Goal: Transaction & Acquisition: Purchase product/service

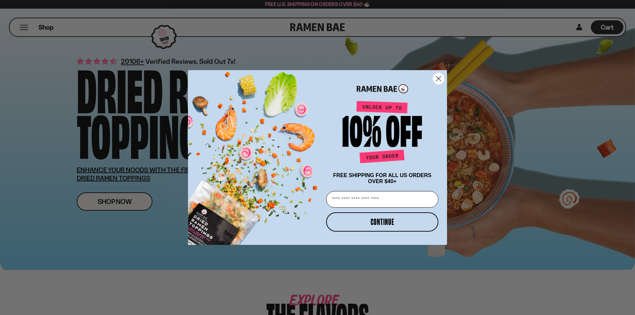
scroll to position [27, 0]
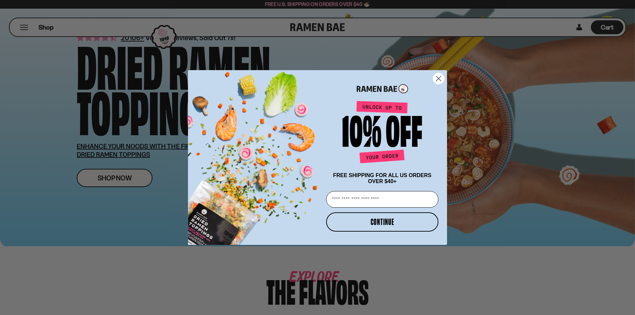
click at [436, 81] on circle "Close dialog" at bounding box center [438, 78] width 11 height 11
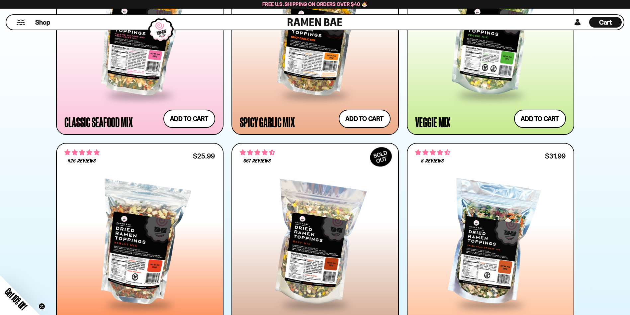
scroll to position [526, 0]
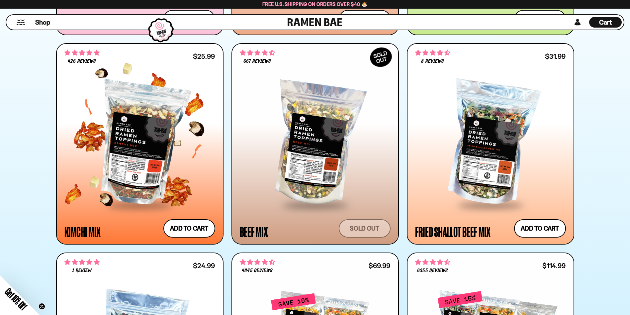
click at [150, 128] on div at bounding box center [139, 143] width 151 height 121
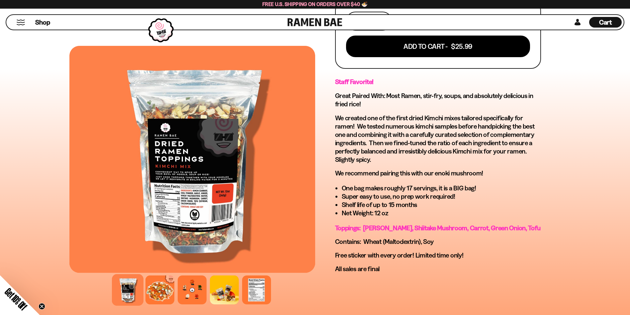
scroll to position [332, 0]
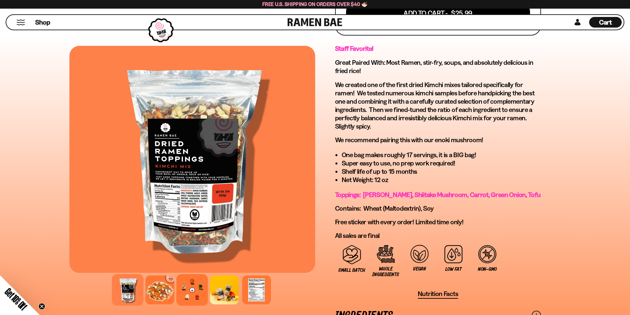
click at [187, 290] on div at bounding box center [192, 290] width 32 height 32
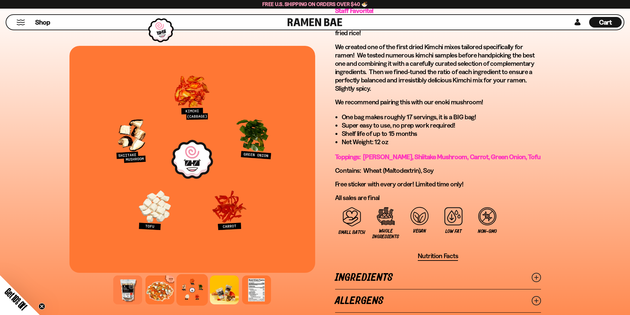
scroll to position [432, 0]
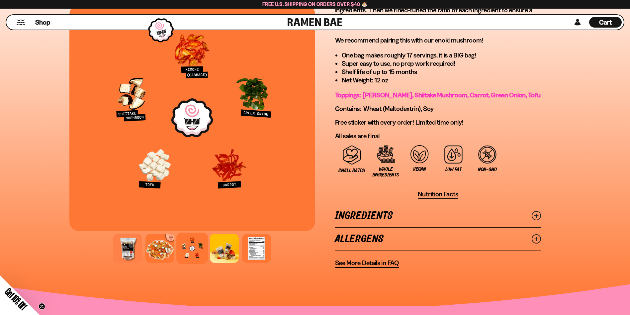
click at [535, 215] on line at bounding box center [535, 215] width 3 height 3
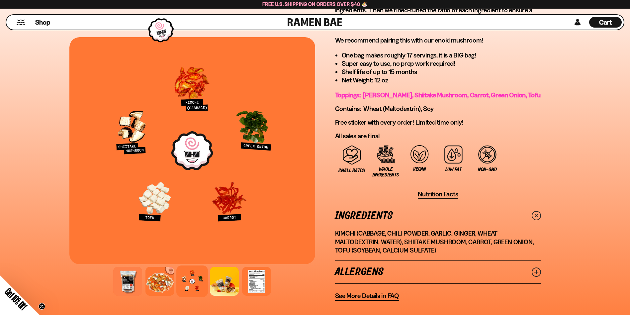
scroll to position [564, 0]
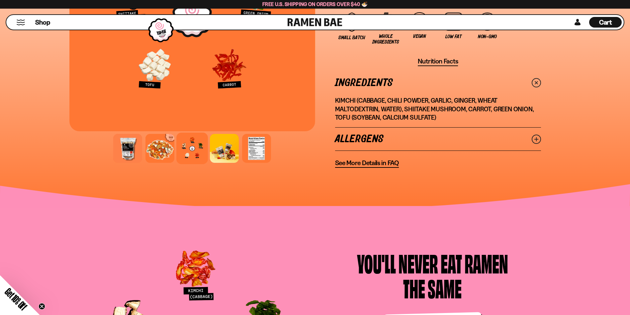
click at [535, 140] on icon at bounding box center [536, 138] width 9 height 9
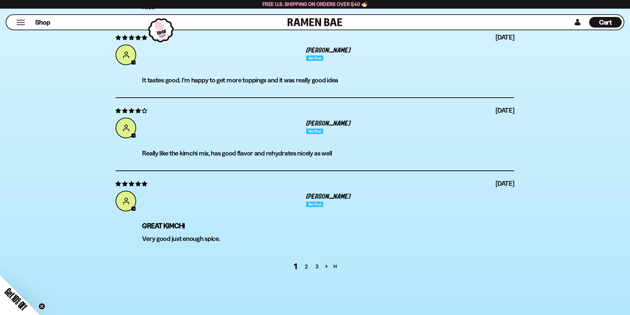
scroll to position [0, 0]
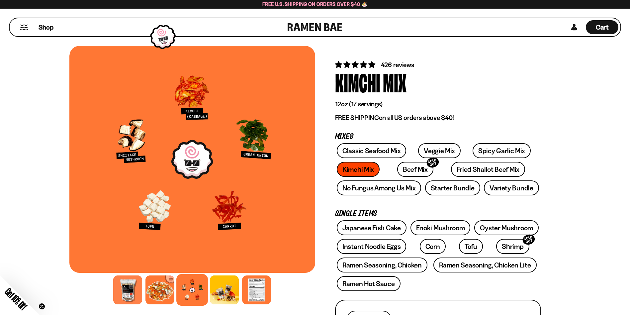
click at [27, 27] on button "Mobile Menu Trigger" at bounding box center [24, 28] width 9 height 6
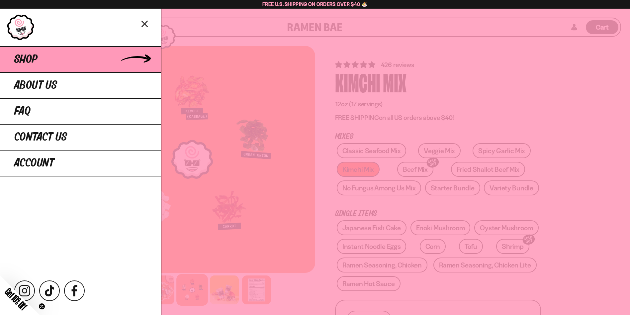
click at [80, 59] on link "Shop" at bounding box center [80, 59] width 161 height 26
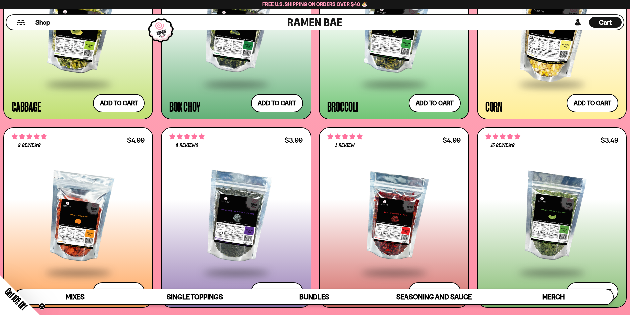
scroll to position [1494, 0]
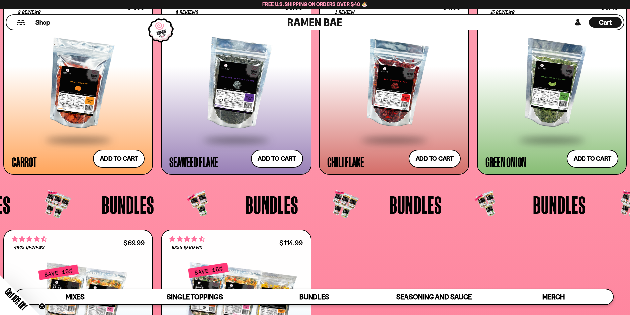
click at [400, 95] on div at bounding box center [393, 84] width 133 height 110
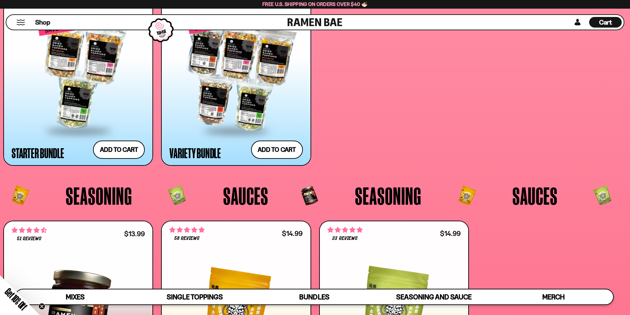
scroll to position [1893, 0]
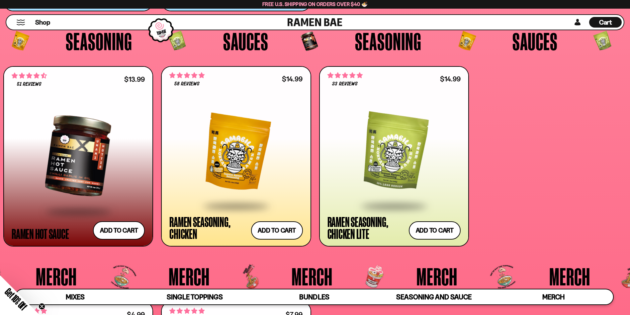
click at [90, 131] on div at bounding box center [78, 156] width 133 height 110
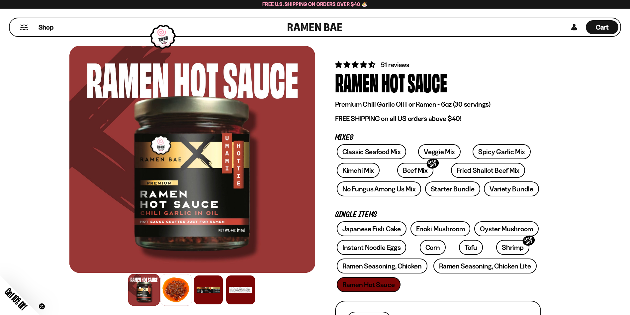
click at [174, 287] on div at bounding box center [176, 290] width 32 height 32
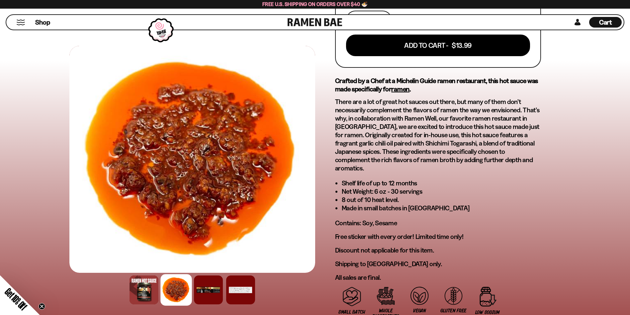
scroll to position [465, 0]
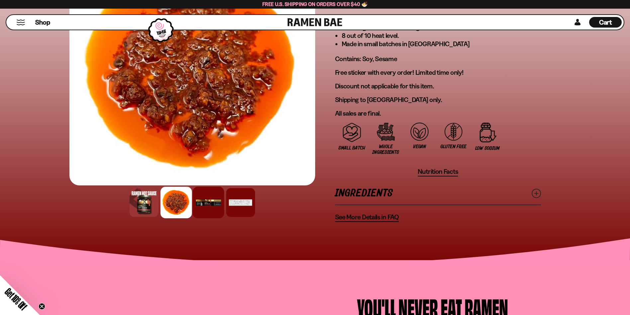
click at [203, 199] on div at bounding box center [209, 203] width 32 height 32
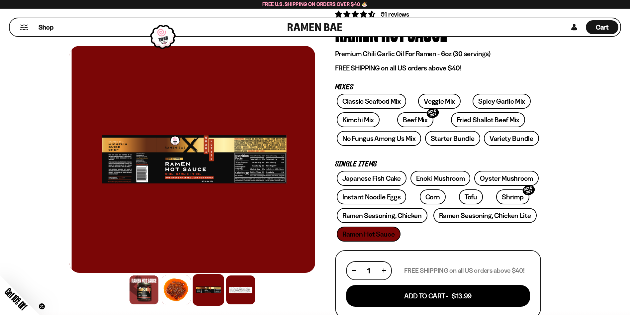
scroll to position [0, 0]
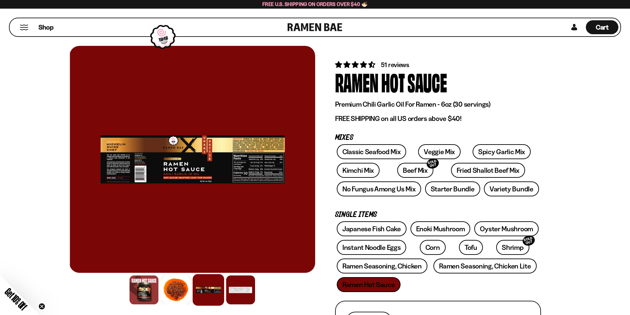
click at [137, 156] on div at bounding box center [193, 159] width 246 height 227
drag, startPoint x: 137, startPoint y: 156, endPoint x: 138, endPoint y: 184, distance: 27.6
click at [138, 184] on div at bounding box center [192, 159] width 246 height 227
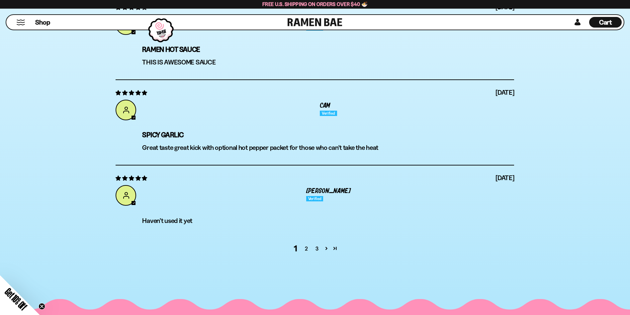
scroll to position [2590, 0]
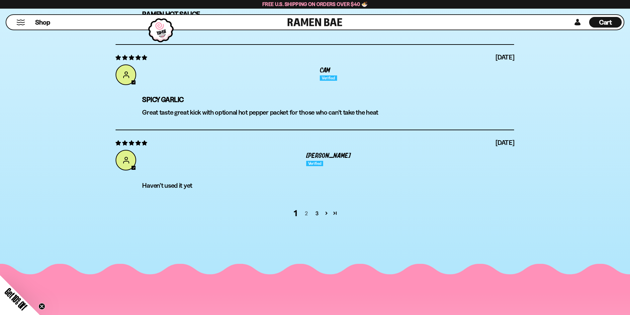
click at [305, 209] on link "2" at bounding box center [306, 213] width 11 height 8
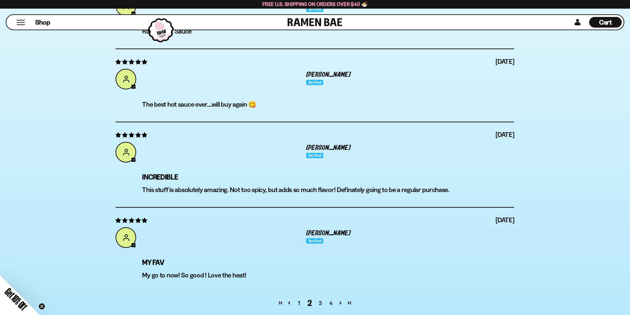
scroll to position [2550, 0]
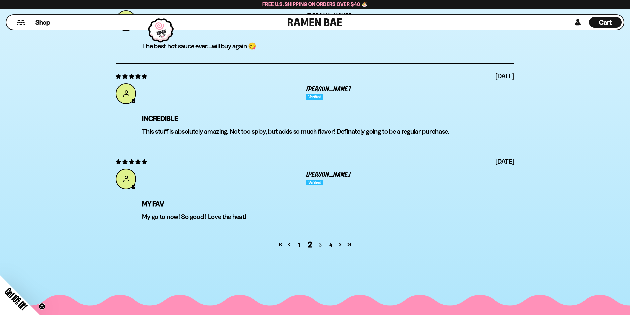
click at [321, 240] on link "3" at bounding box center [320, 244] width 11 height 8
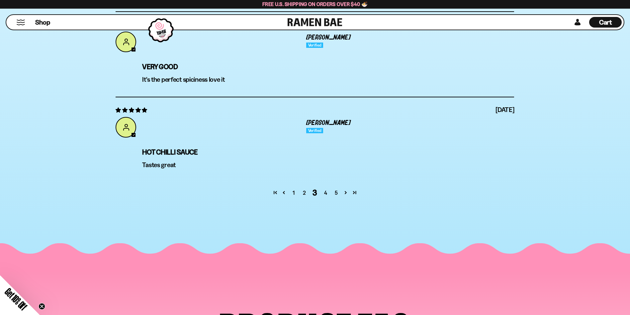
scroll to position [2619, 0]
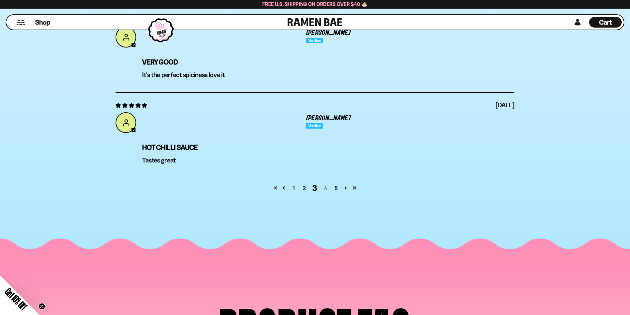
click at [328, 184] on link "4" at bounding box center [325, 188] width 11 height 8
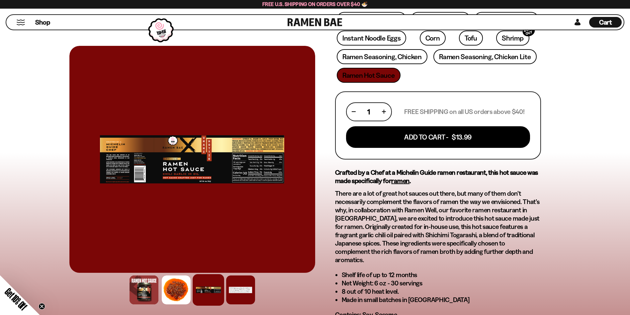
scroll to position [162, 0]
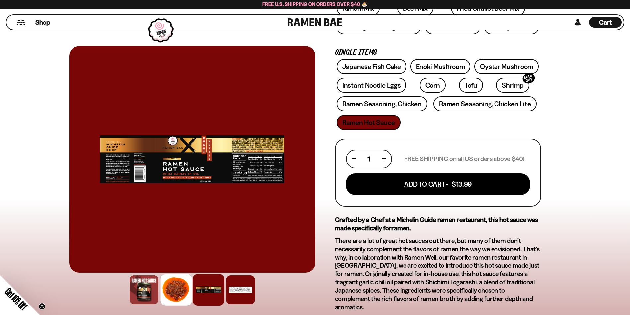
click at [176, 288] on div at bounding box center [176, 290] width 32 height 32
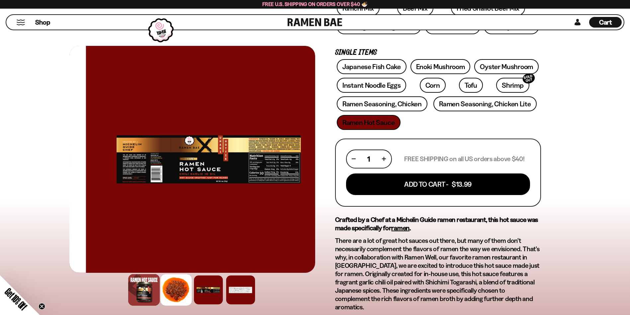
click at [146, 288] on div at bounding box center [144, 290] width 32 height 32
